Goal: Book appointment/travel/reservation

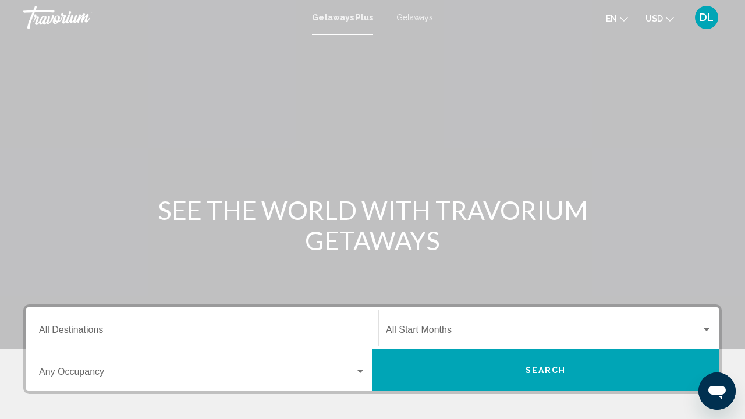
click at [705, 24] on div "DL" at bounding box center [706, 17] width 23 height 23
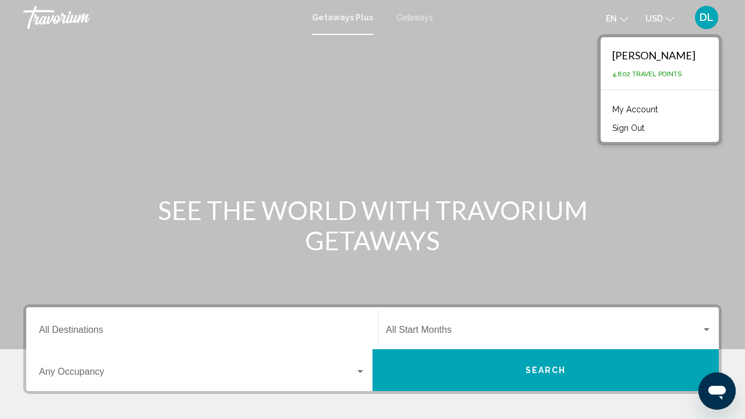
click at [658, 111] on link "My Account" at bounding box center [634, 109] width 57 height 15
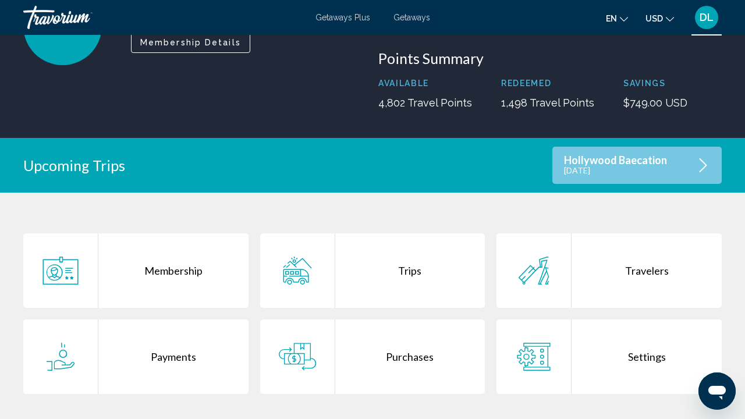
scroll to position [122, 0]
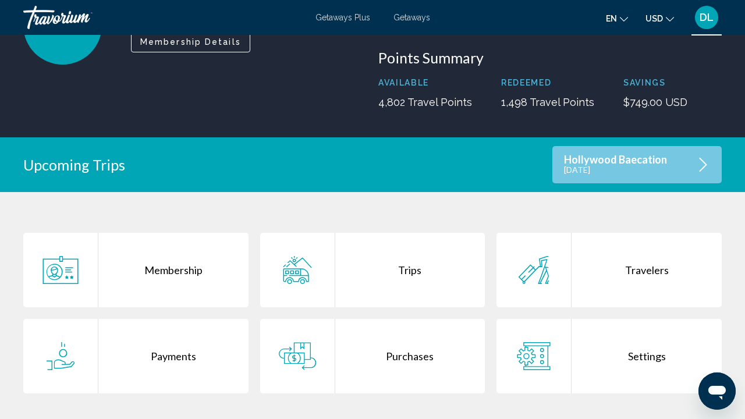
click at [616, 165] on p "[DATE]" at bounding box center [615, 170] width 103 height 10
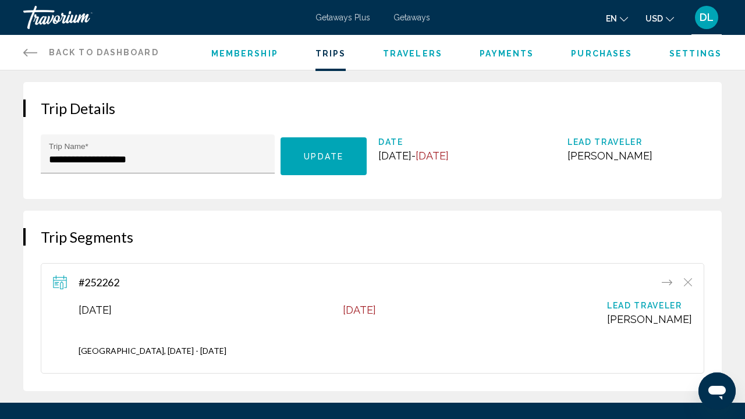
click at [470, 142] on span "Date" at bounding box center [446, 141] width 137 height 9
click at [334, 55] on span "Trips" at bounding box center [330, 53] width 31 height 9
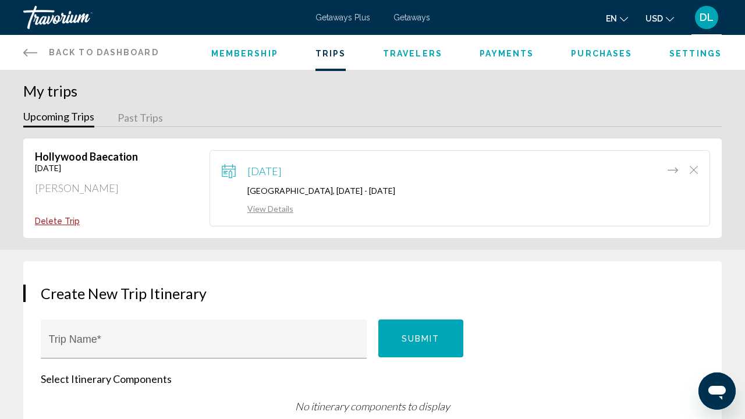
click at [274, 213] on link "View Details" at bounding box center [258, 209] width 72 height 10
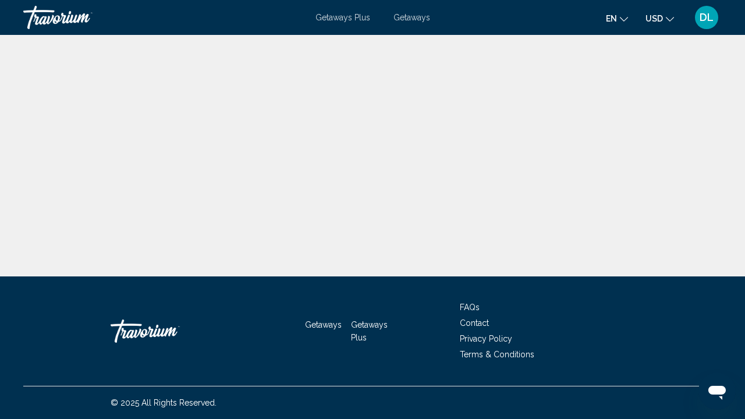
click at [715, 13] on div "DL" at bounding box center [706, 17] width 23 height 23
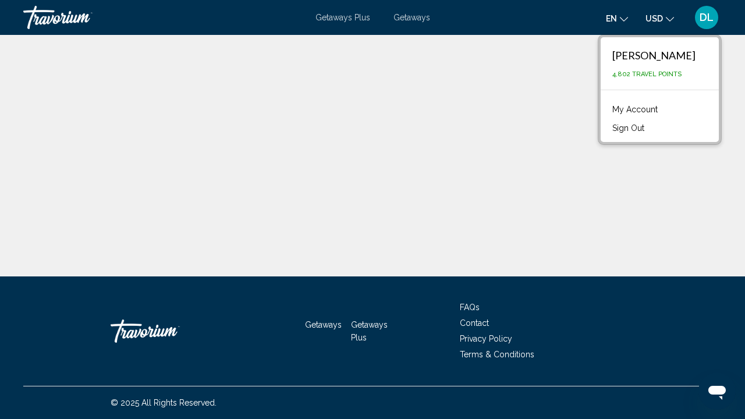
click at [654, 107] on link "My Account" at bounding box center [634, 109] width 57 height 15
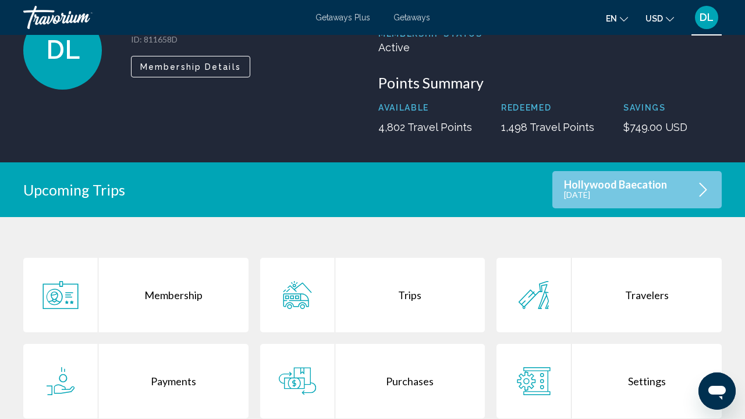
scroll to position [100, 0]
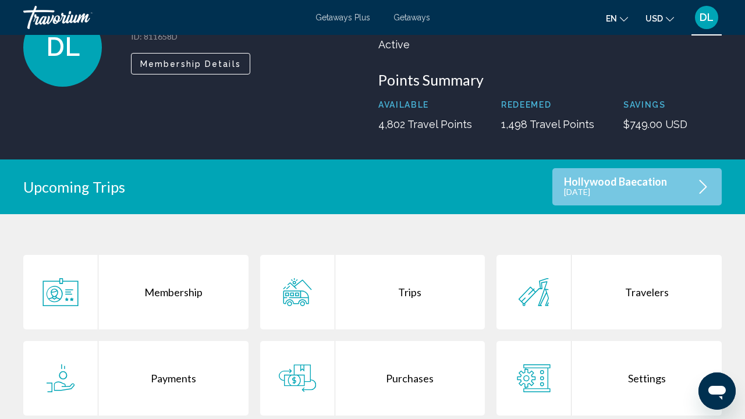
click at [290, 294] on icon "Main content" at bounding box center [297, 292] width 37 height 28
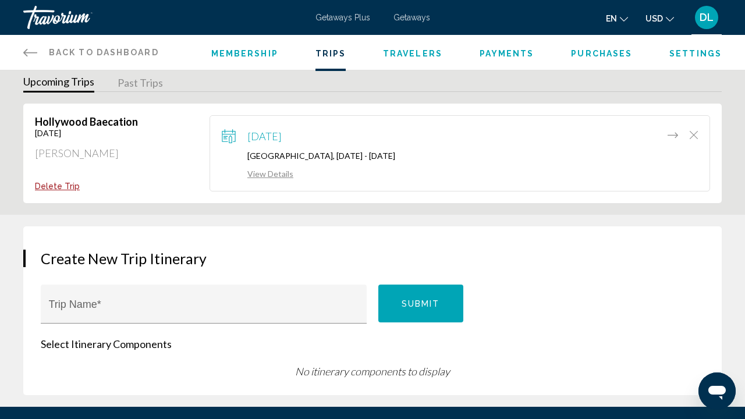
scroll to position [34, 0]
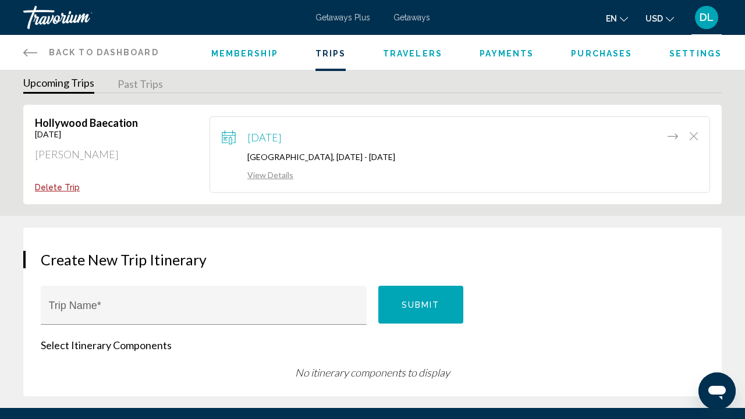
click at [269, 179] on link "View Details" at bounding box center [258, 175] width 72 height 10
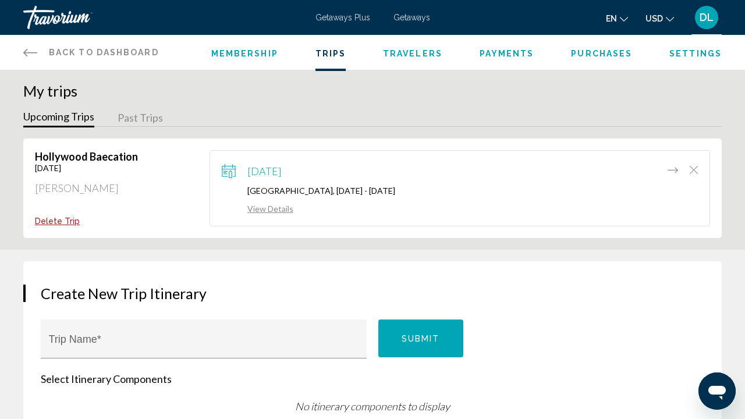
click at [675, 169] on icon "Move item to another trip" at bounding box center [672, 170] width 10 height 6
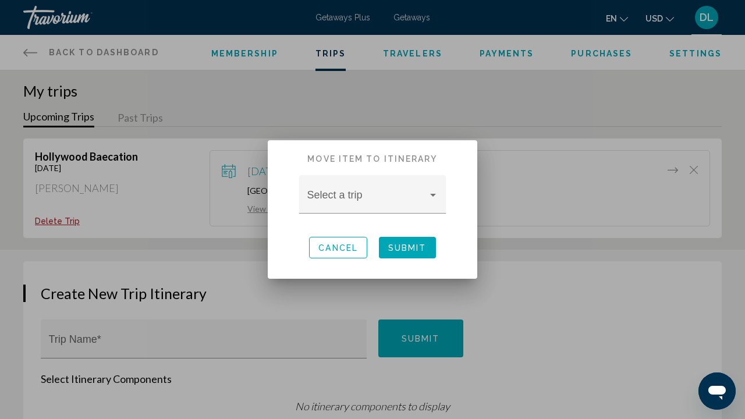
click at [314, 242] on button "Cancel" at bounding box center [338, 248] width 58 height 22
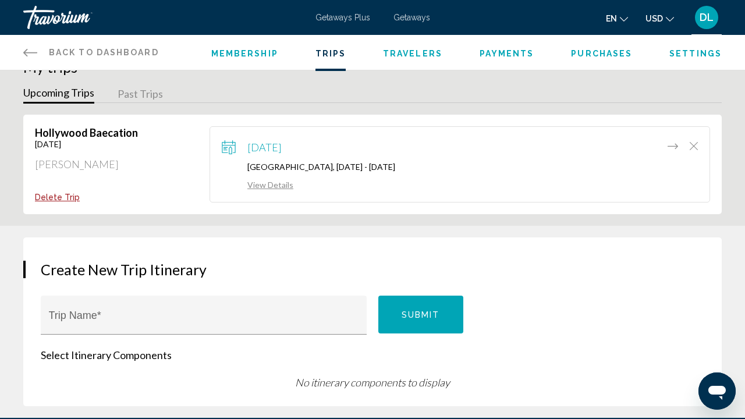
scroll to position [39, 0]
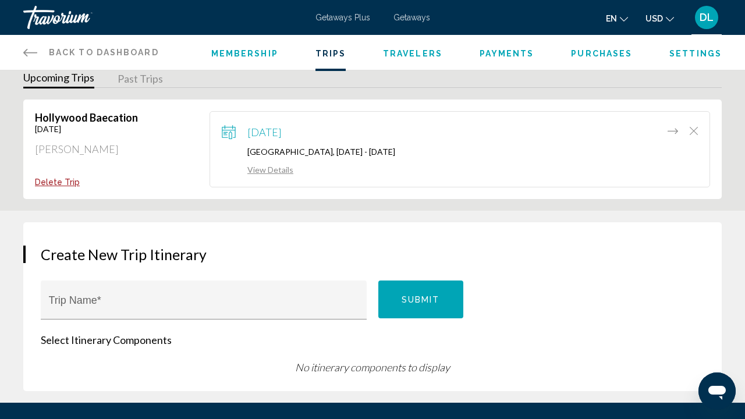
click at [591, 55] on span "Purchases" at bounding box center [601, 53] width 61 height 9
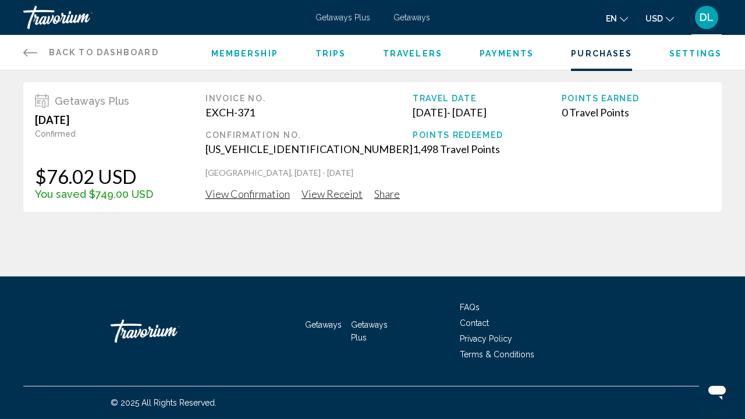
click at [275, 193] on span "View Confirmation" at bounding box center [247, 193] width 84 height 13
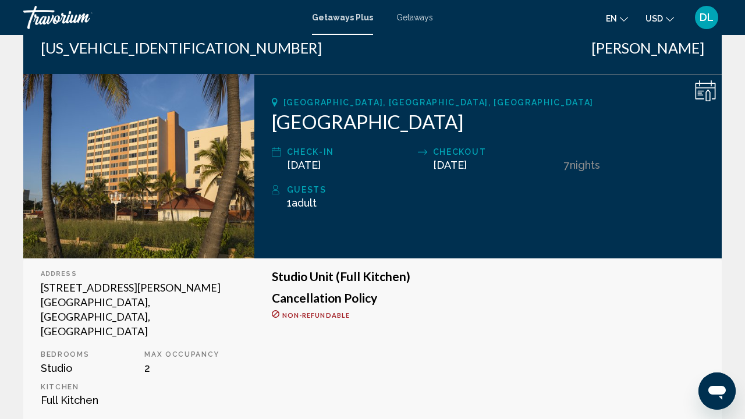
scroll to position [127, 0]
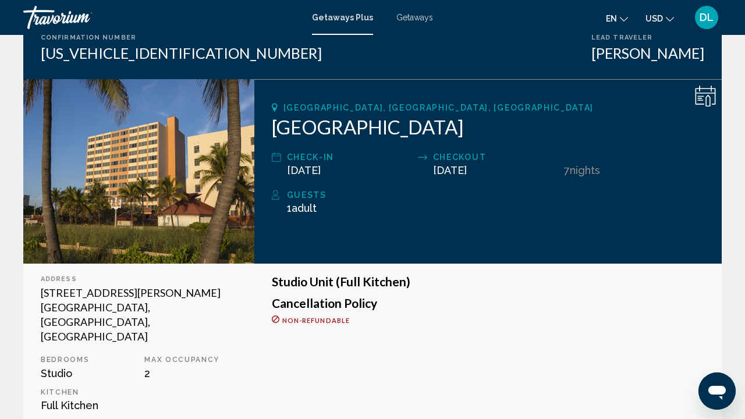
click at [333, 110] on span "[GEOGRAPHIC_DATA], [GEOGRAPHIC_DATA], [GEOGRAPHIC_DATA]" at bounding box center [438, 107] width 310 height 9
click at [349, 21] on span "Getaways Plus" at bounding box center [342, 17] width 61 height 9
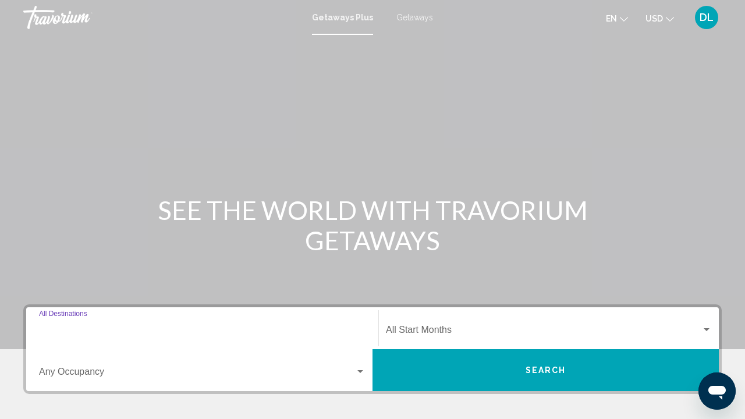
click at [242, 327] on input "Destination All Destinations" at bounding box center [202, 332] width 326 height 10
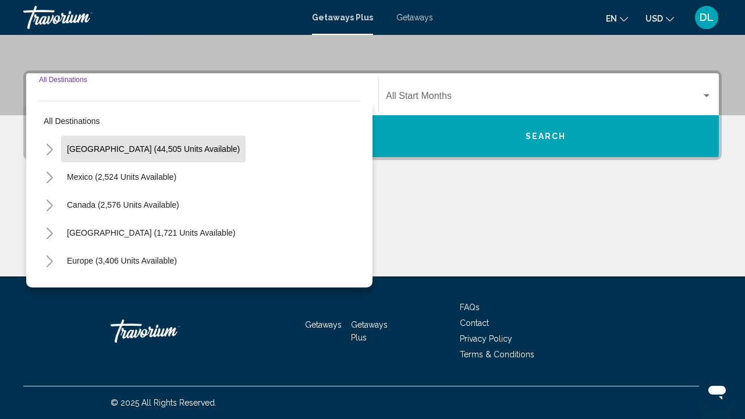
click at [195, 148] on span "[GEOGRAPHIC_DATA] (44,505 units available)" at bounding box center [153, 148] width 173 height 9
type input "**********"
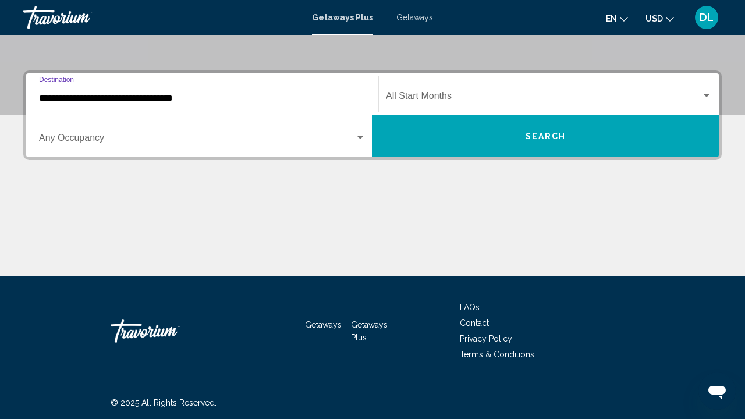
click at [195, 148] on div "Occupancy Any Occupancy" at bounding box center [202, 136] width 326 height 37
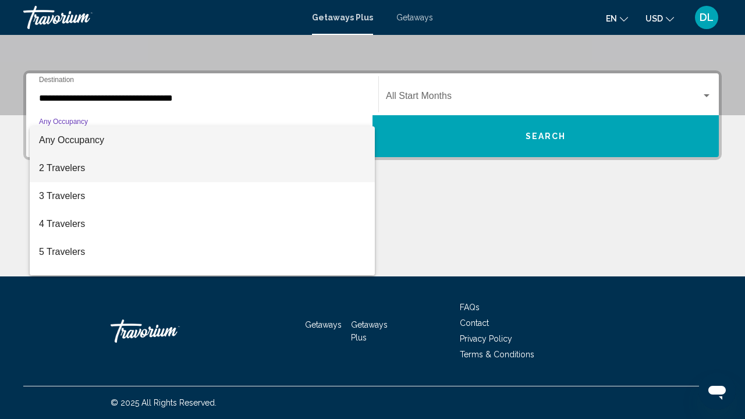
click at [182, 177] on span "2 Travelers" at bounding box center [202, 168] width 326 height 28
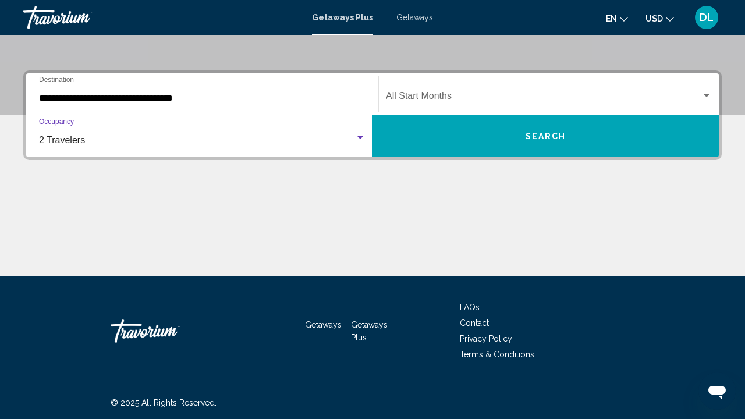
click at [475, 105] on div "Start Month All Start Months" at bounding box center [549, 94] width 326 height 37
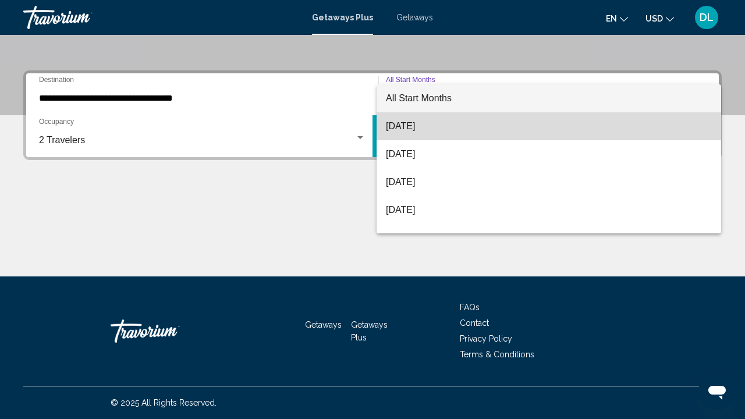
click at [438, 131] on span "[DATE]" at bounding box center [549, 126] width 326 height 28
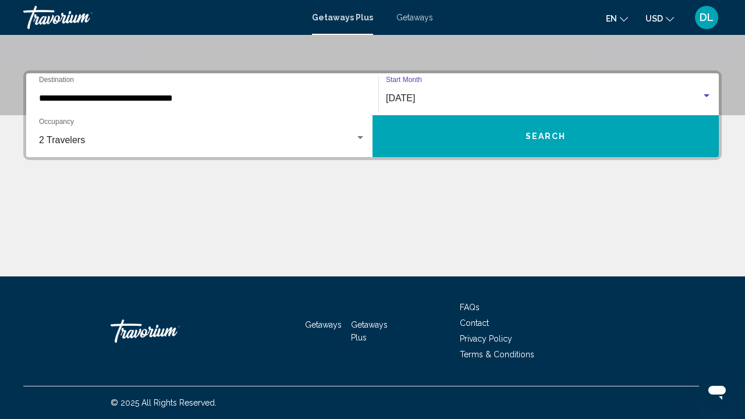
click at [453, 142] on button "Search" at bounding box center [545, 136] width 346 height 42
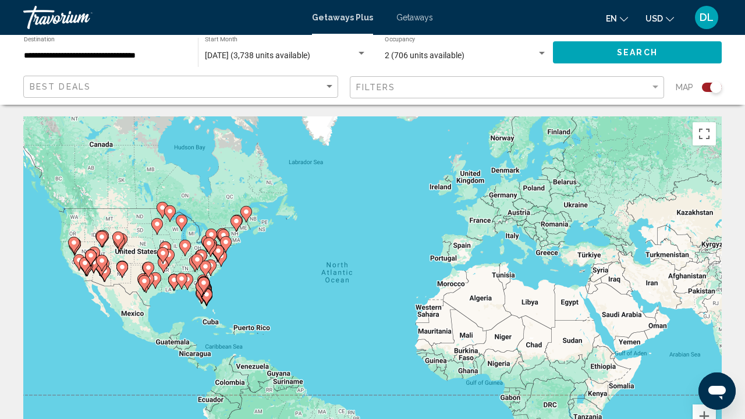
click at [205, 262] on icon "Main content" at bounding box center [205, 268] width 10 height 15
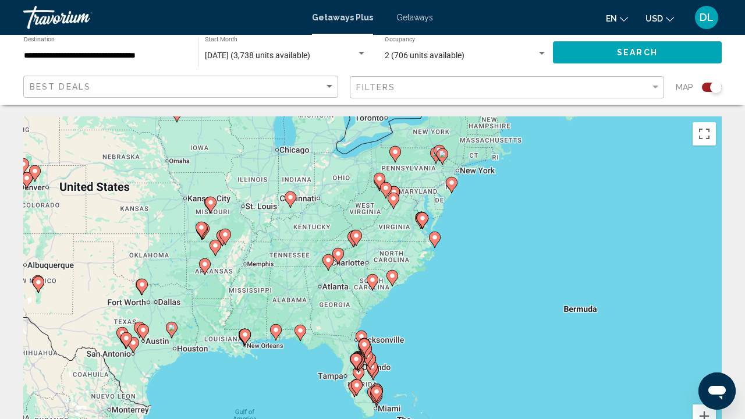
click at [371, 378] on gmp-advanced-marker "Main content" at bounding box center [373, 371] width 12 height 17
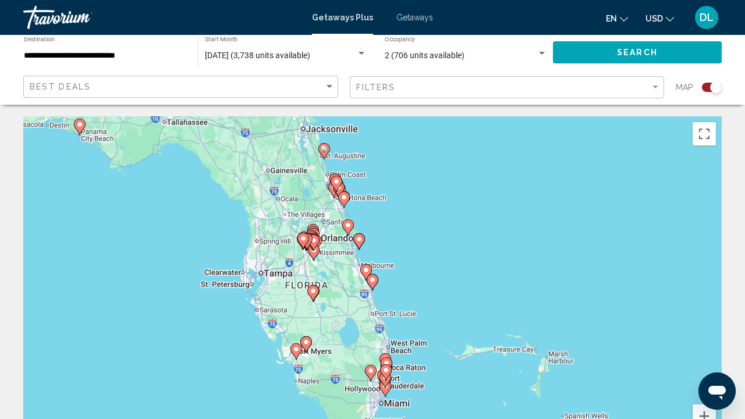
click at [384, 383] on icon "Main content" at bounding box center [385, 379] width 10 height 15
type input "**********"
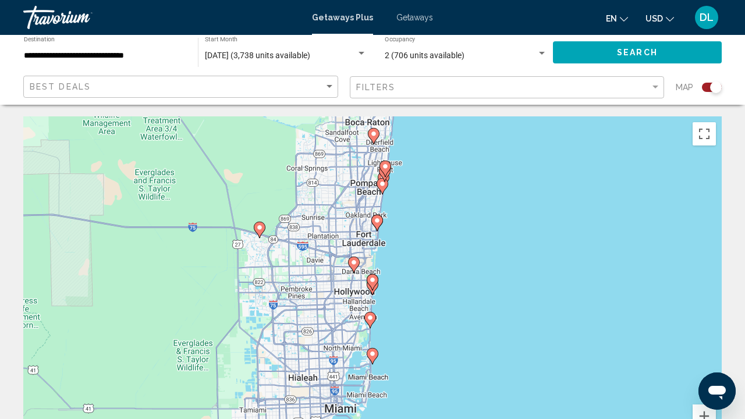
click at [375, 278] on image "Main content" at bounding box center [372, 279] width 7 height 7
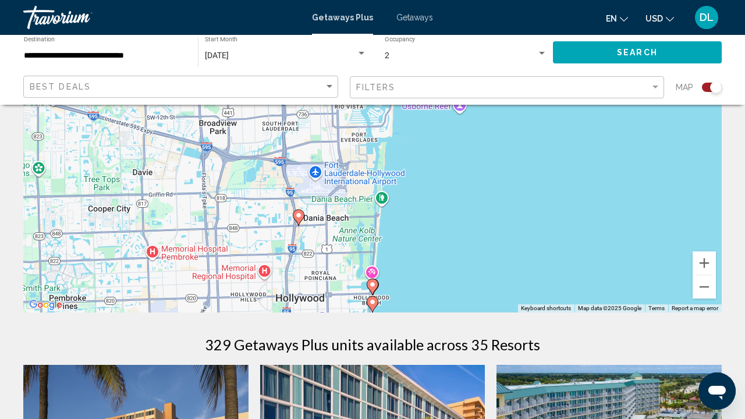
scroll to position [161, 0]
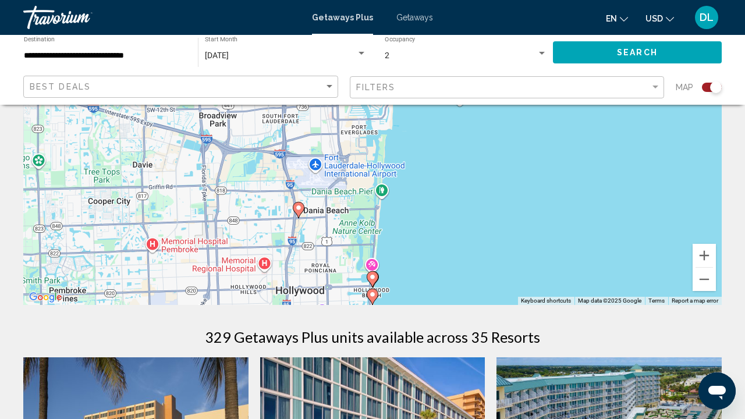
click at [372, 294] on image "Main content" at bounding box center [372, 294] width 7 height 7
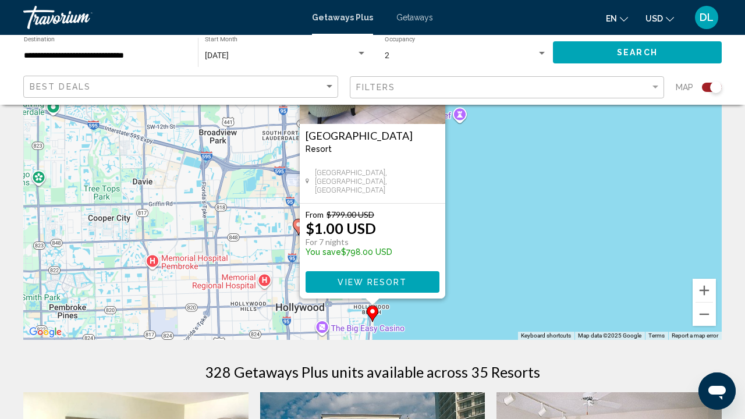
scroll to position [145, 0]
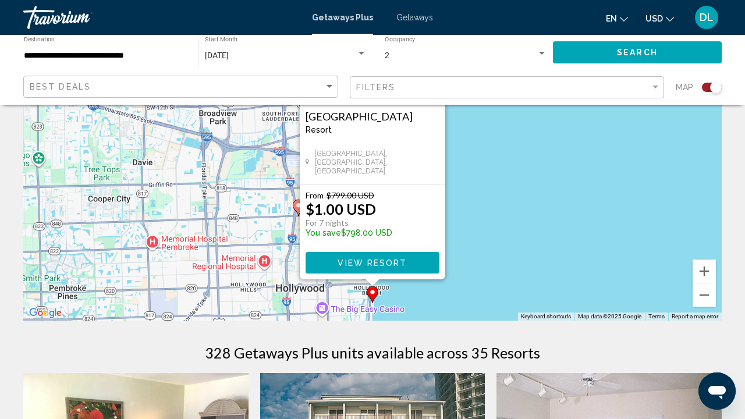
click at [372, 293] on image "Main content" at bounding box center [372, 292] width 7 height 7
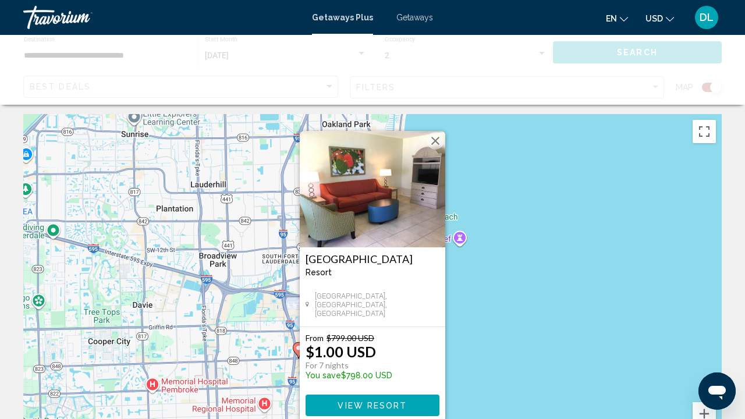
scroll to position [0, 0]
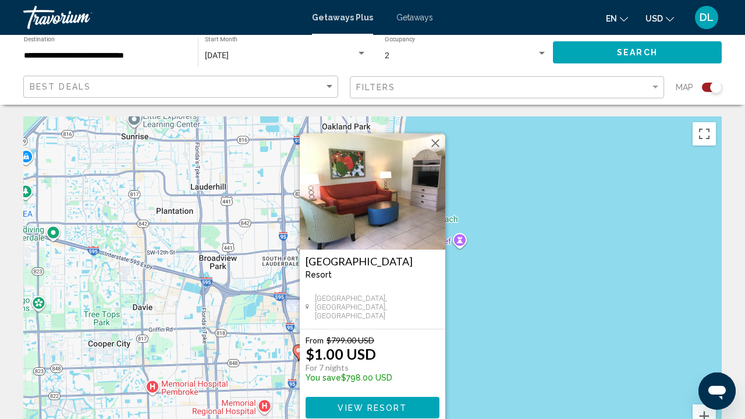
click at [432, 143] on button "Close" at bounding box center [435, 142] width 17 height 17
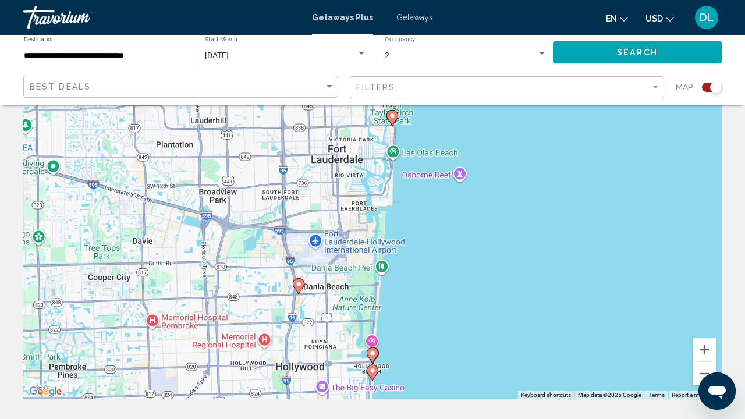
scroll to position [70, 0]
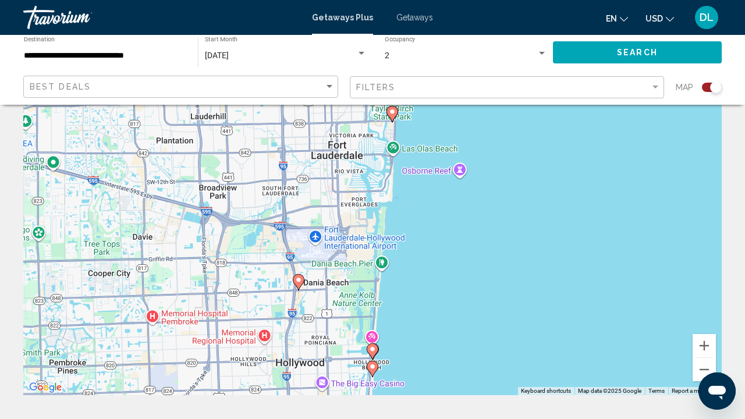
click at [373, 349] on image "Main content" at bounding box center [372, 349] width 7 height 7
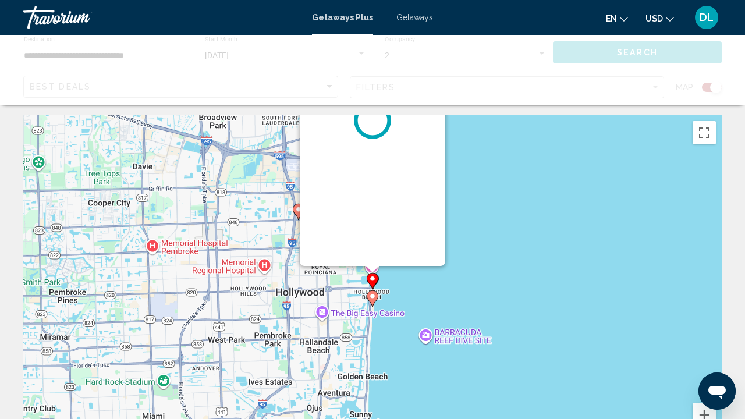
scroll to position [0, 0]
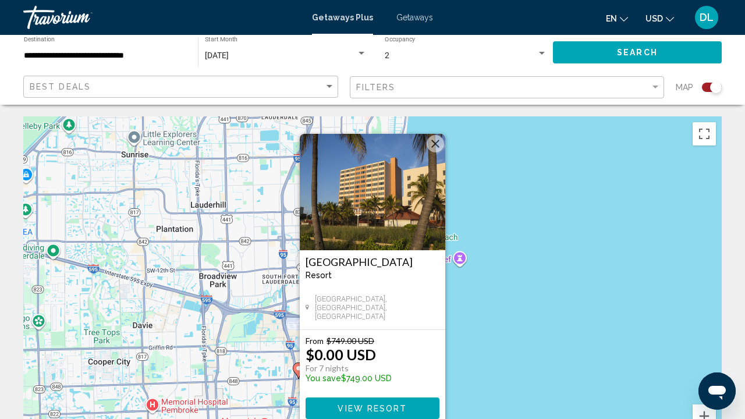
click at [371, 406] on span "View Resort" at bounding box center [372, 408] width 69 height 9
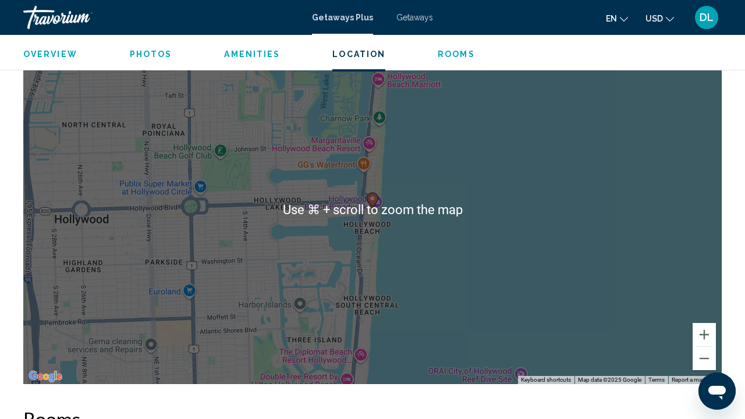
scroll to position [1805, 0]
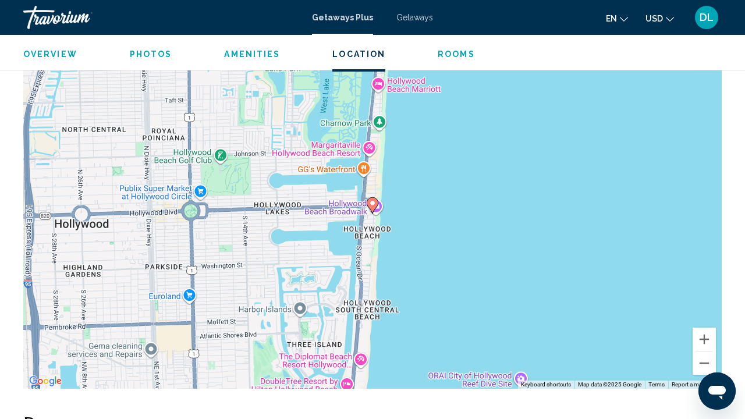
click at [351, 208] on div "To activate drag with keyboard, press Alt + Enter. Once in keyboard drag state,…" at bounding box center [372, 214] width 698 height 349
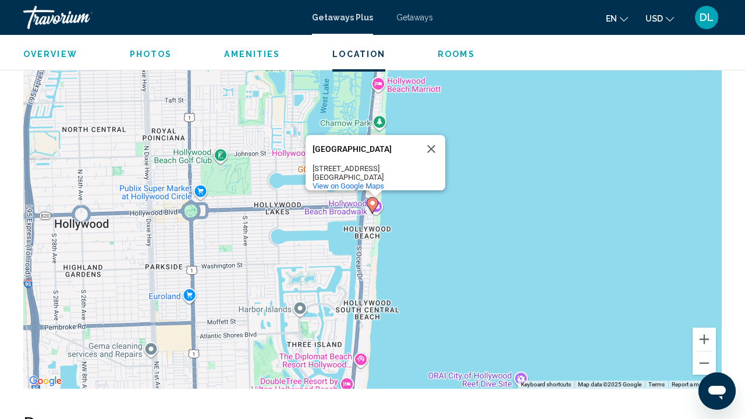
click at [381, 207] on div "To activate drag with keyboard, press Alt + Enter. Once in keyboard drag state,…" at bounding box center [372, 214] width 698 height 349
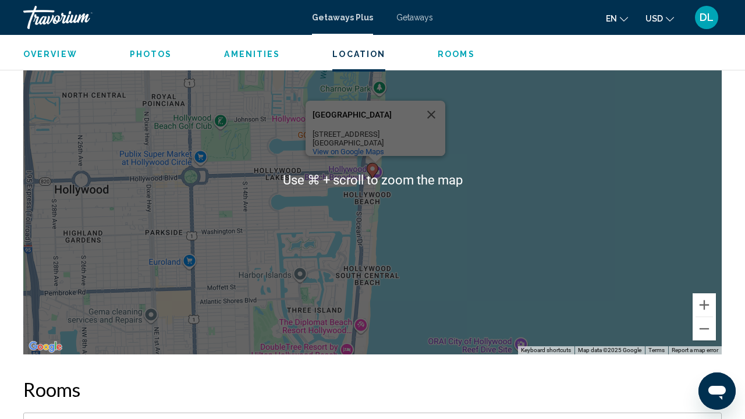
scroll to position [1840, 0]
click at [702, 329] on button "Zoom out" at bounding box center [704, 328] width 23 height 23
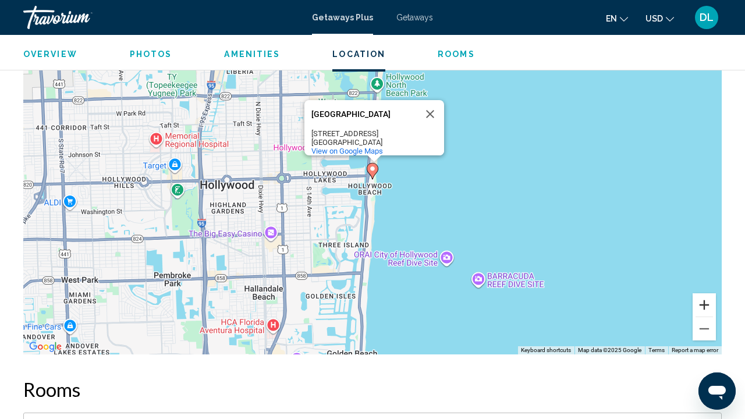
click at [708, 302] on button "Zoom in" at bounding box center [704, 304] width 23 height 23
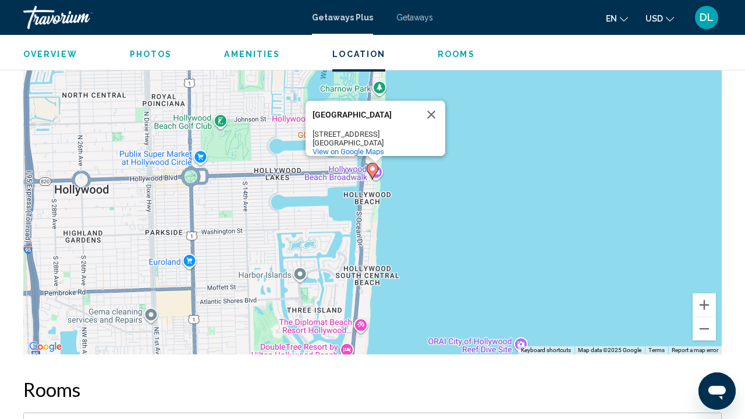
click at [177, 153] on div "To activate drag with keyboard, press Alt + Enter. Once in keyboard drag state,…" at bounding box center [372, 179] width 698 height 349
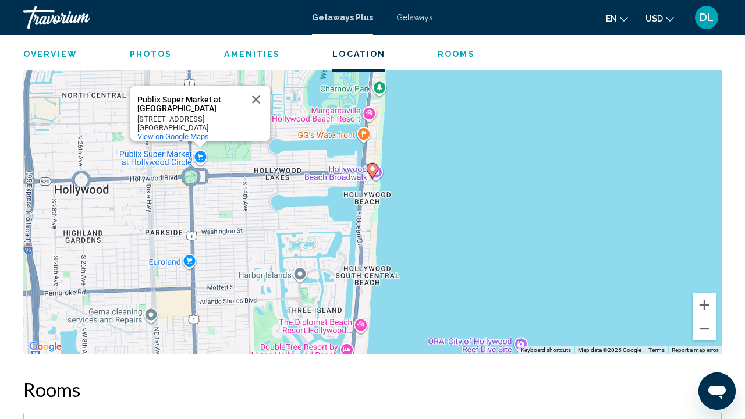
click at [200, 154] on div "To activate drag with keyboard, press Alt + Enter. Once in keyboard drag state,…" at bounding box center [372, 179] width 698 height 349
click at [197, 132] on span "View on Google Maps" at bounding box center [173, 136] width 72 height 9
